Goal: Information Seeking & Learning: Learn about a topic

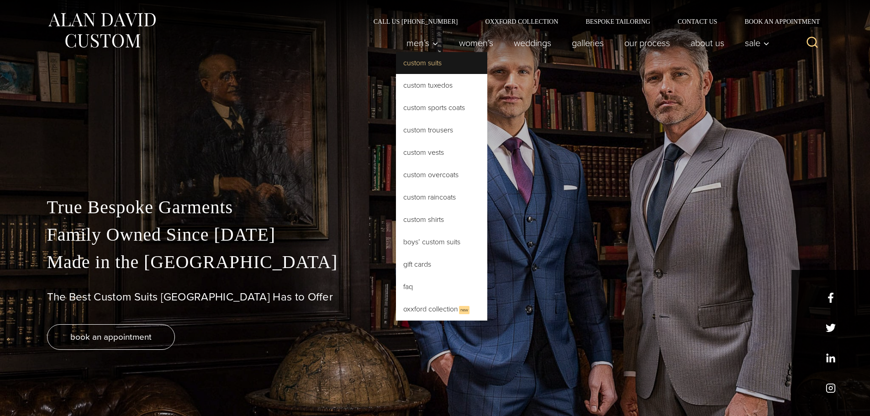
click at [421, 61] on link "Custom Suits" at bounding box center [441, 63] width 91 height 22
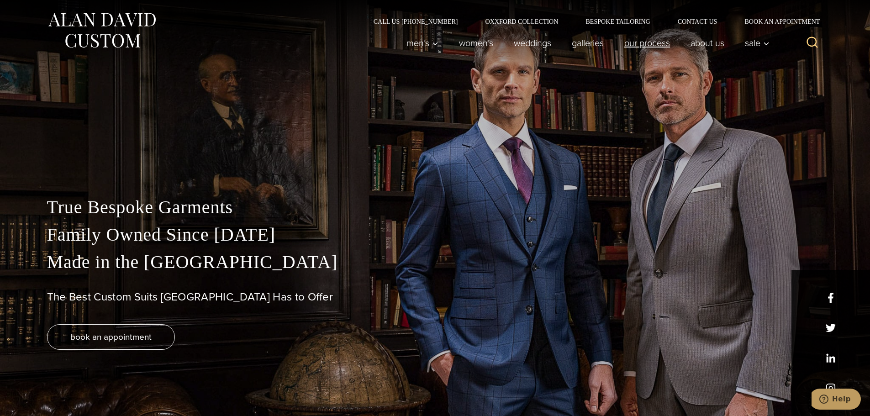
click at [660, 44] on link "Our Process" at bounding box center [647, 43] width 66 height 18
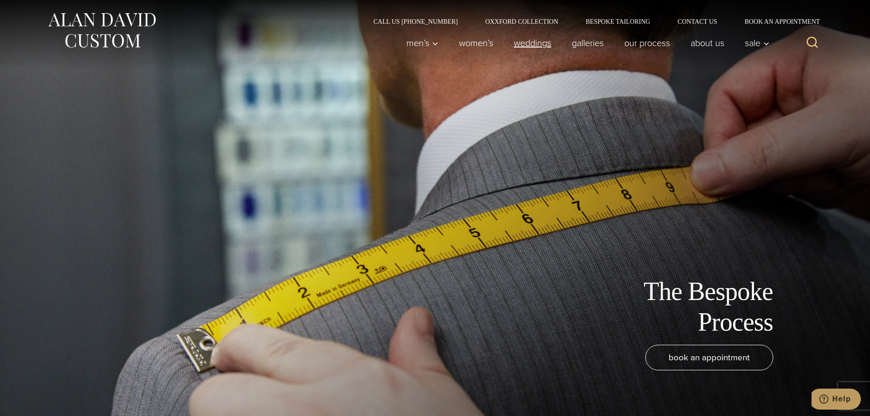
click at [517, 43] on link "weddings" at bounding box center [532, 43] width 58 height 18
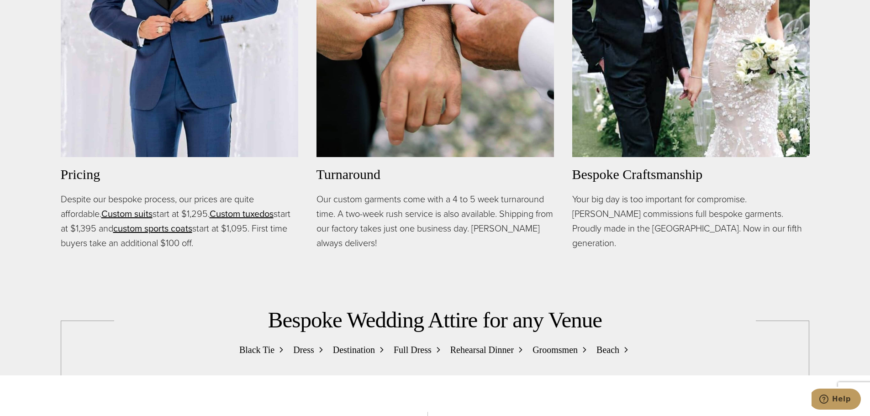
scroll to position [776, 0]
